Goal: Navigation & Orientation: Find specific page/section

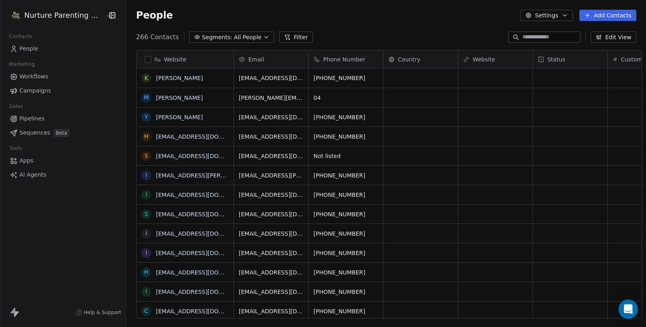
scroll to position [282, 519]
